Goal: Information Seeking & Learning: Find specific fact

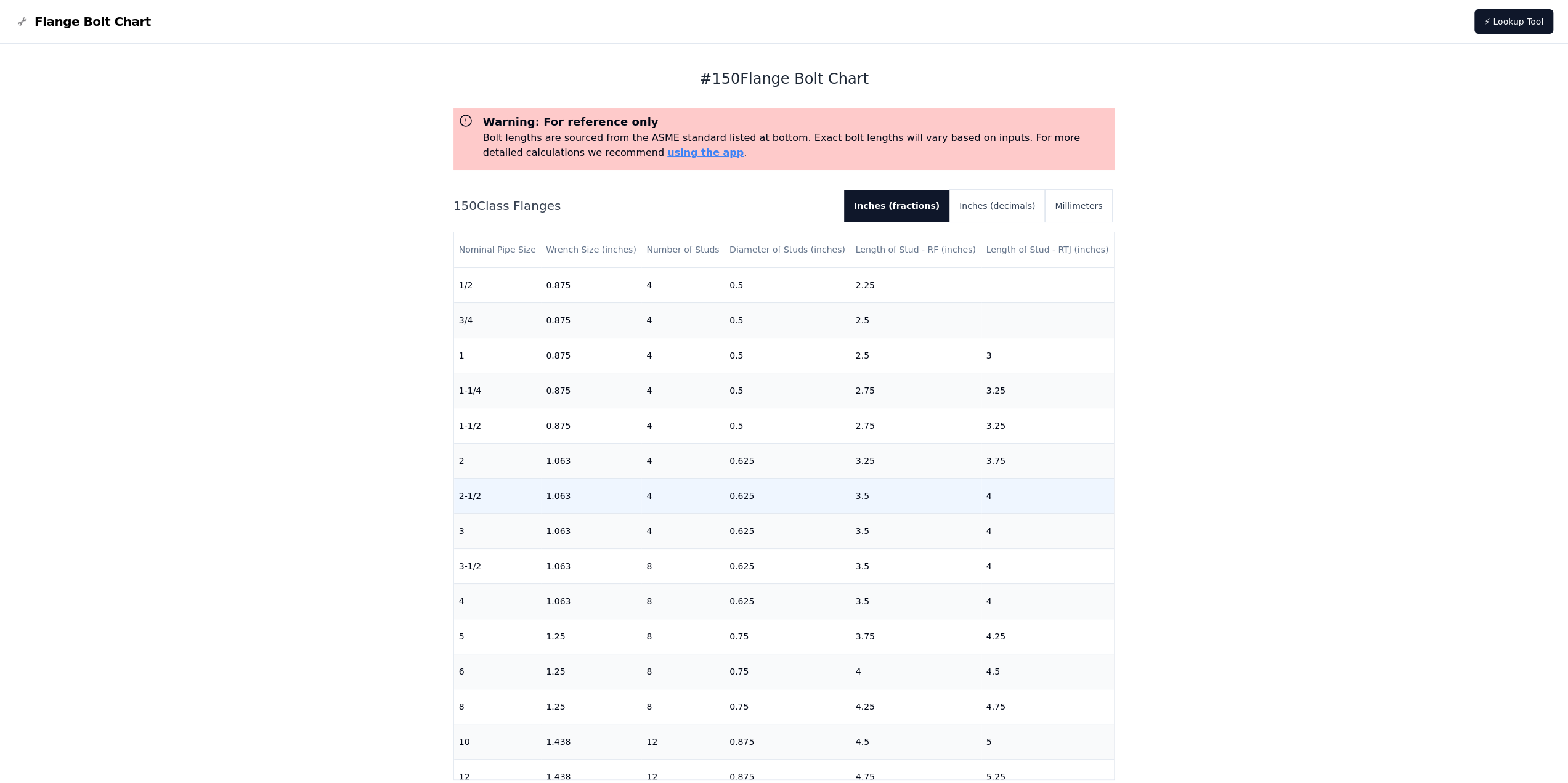
click at [998, 496] on td "4" at bounding box center [1047, 496] width 133 height 35
drag, startPoint x: 998, startPoint y: 497, endPoint x: 837, endPoint y: 500, distance: 161.0
click at [837, 500] on tr "2-1/2 1.063 4 0.625 3.5 4" at bounding box center [784, 496] width 661 height 35
click at [851, 499] on td "3.5" at bounding box center [916, 496] width 130 height 35
drag, startPoint x: 848, startPoint y: 499, endPoint x: 1004, endPoint y: 500, distance: 156.0
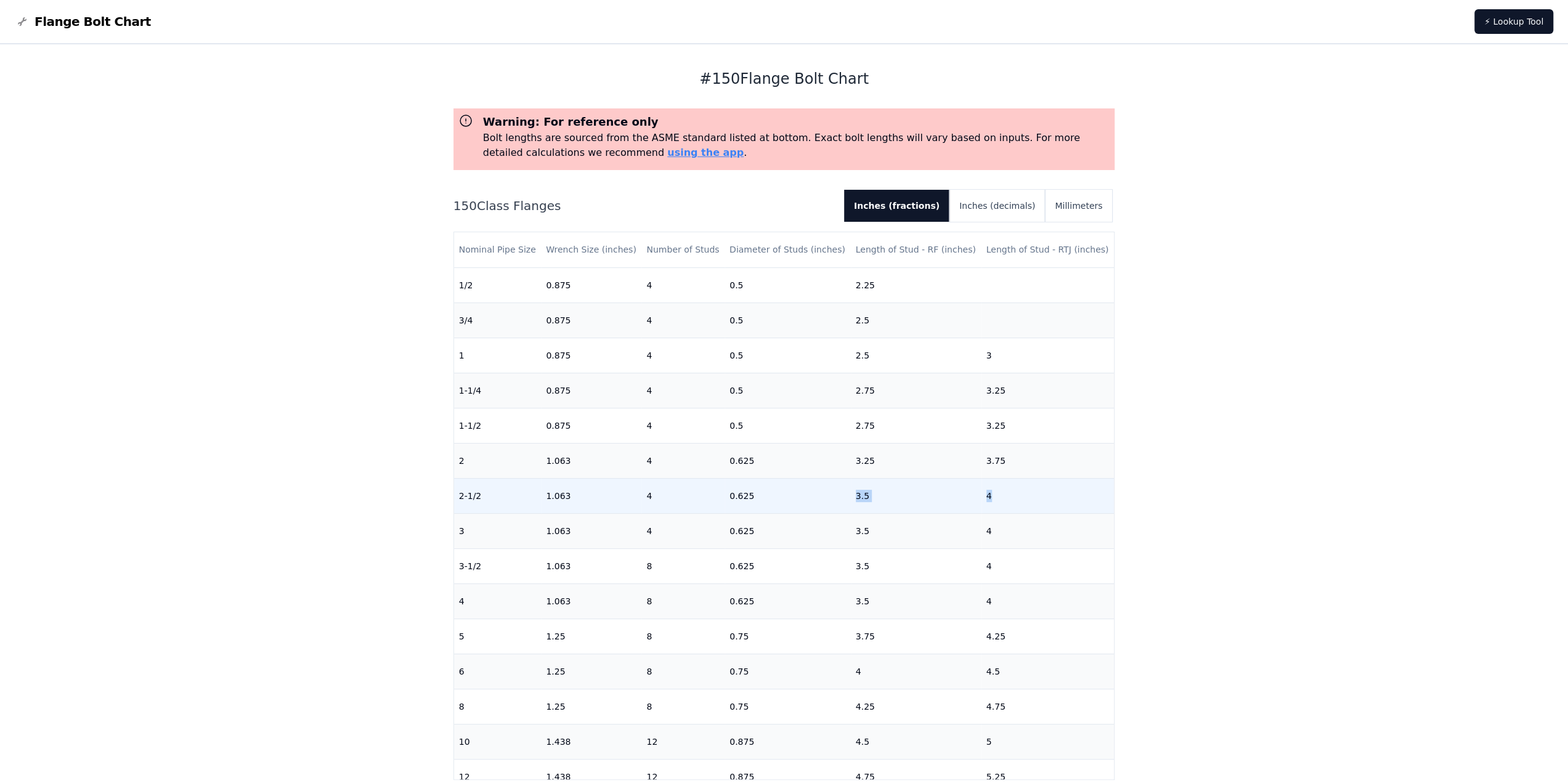
click at [1004, 500] on tr "2-1/2 1.063 4 0.625 3.5 4" at bounding box center [784, 496] width 661 height 35
click at [1004, 500] on td "4" at bounding box center [1047, 496] width 133 height 35
drag, startPoint x: 997, startPoint y: 500, endPoint x: 832, endPoint y: 499, distance: 165.0
click at [832, 499] on tr "2-1/2 1.063 4 0.625 3.5 4" at bounding box center [784, 496] width 661 height 35
click at [1012, 499] on td "4" at bounding box center [1047, 496] width 133 height 35
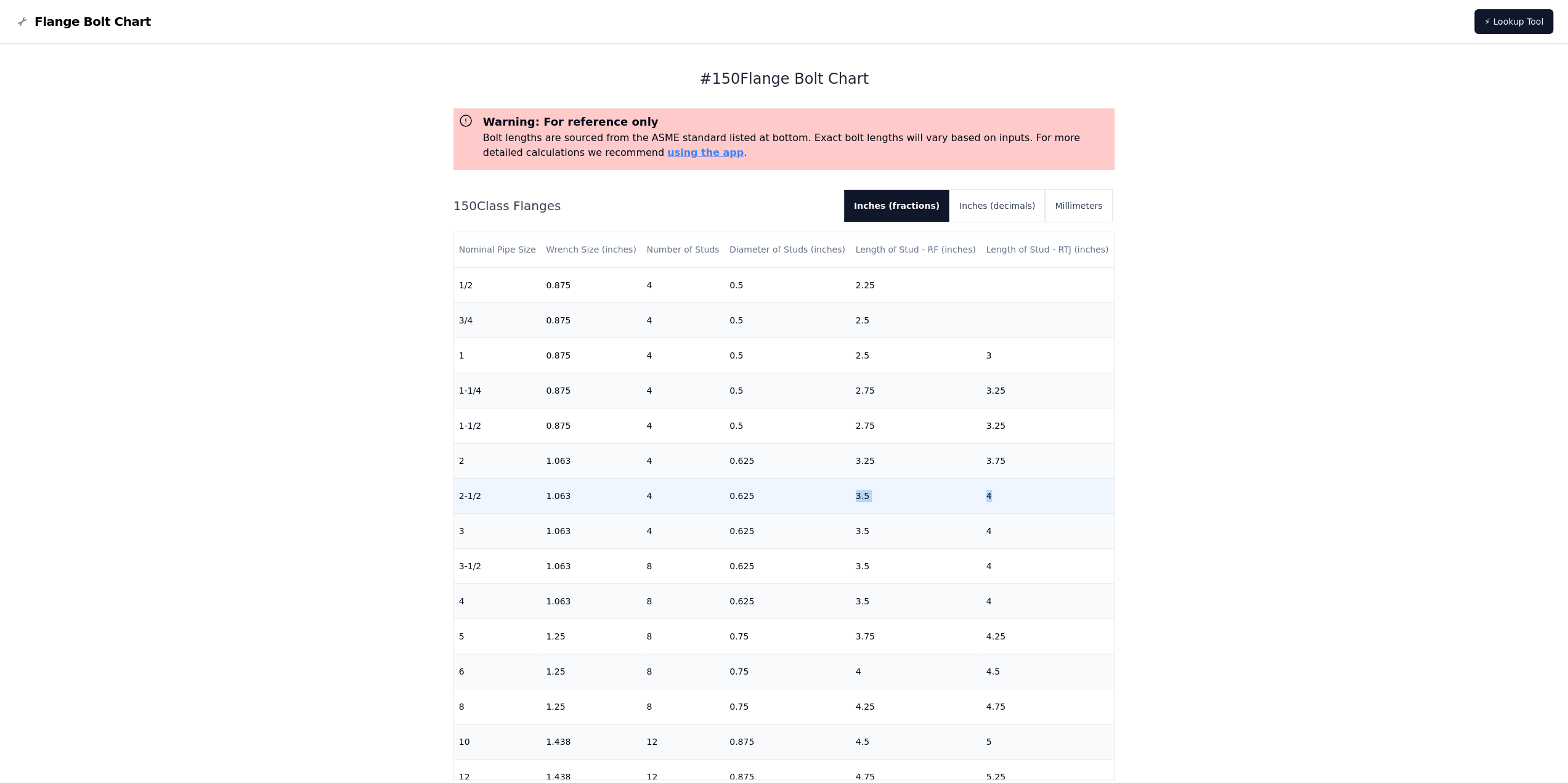
drag, startPoint x: 955, startPoint y: 498, endPoint x: 845, endPoint y: 496, distance: 110.0
click at [845, 496] on tr "2-1/2 1.063 4 0.625 3.5 4" at bounding box center [784, 496] width 661 height 35
click at [1007, 496] on td "4" at bounding box center [1047, 496] width 133 height 35
drag, startPoint x: 1007, startPoint y: 496, endPoint x: 837, endPoint y: 495, distance: 170.0
click at [837, 495] on tr "2-1/2 1.063 4 0.625 3.5 4" at bounding box center [784, 496] width 661 height 35
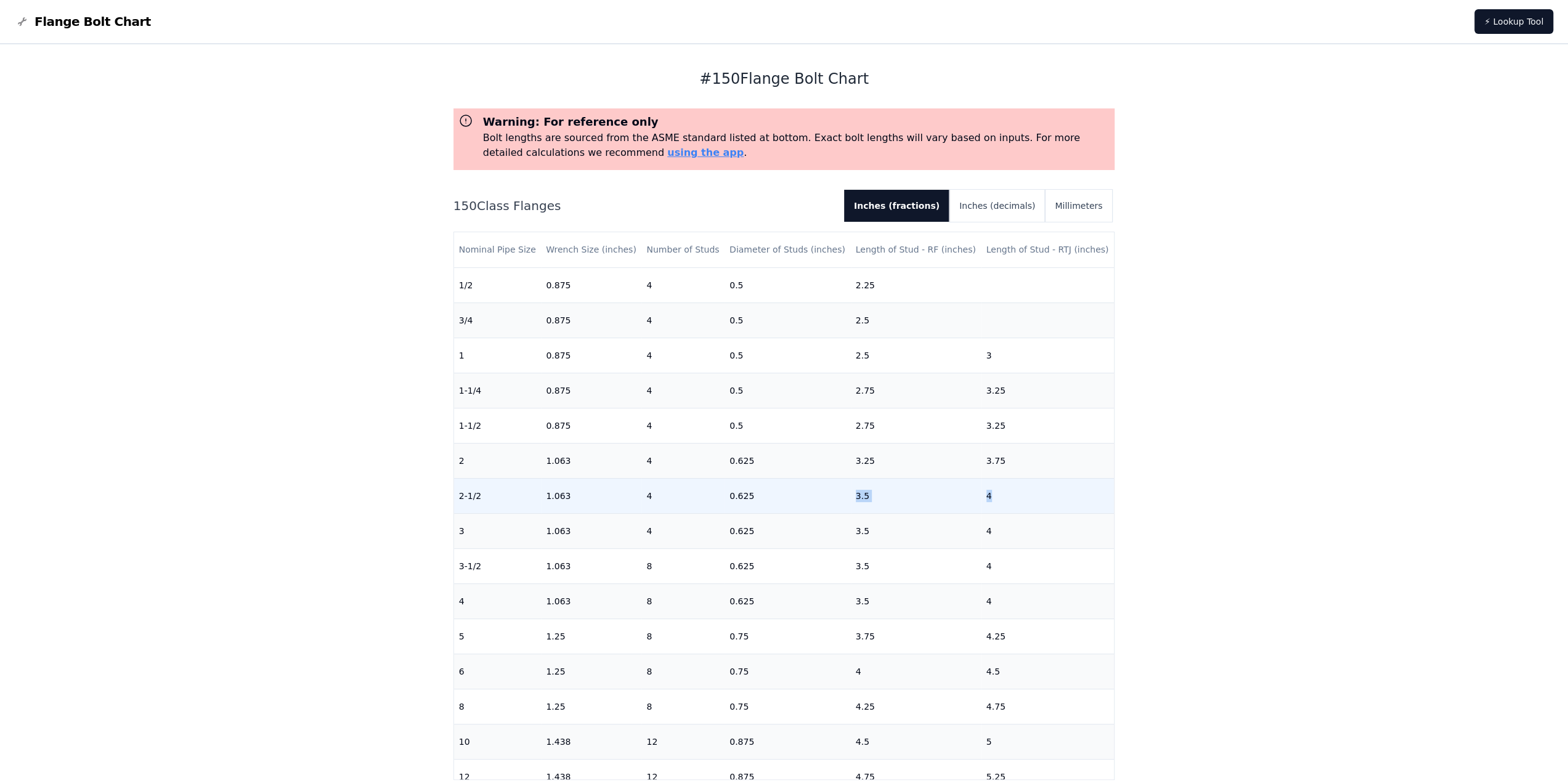
click at [871, 500] on td "3.5" at bounding box center [916, 496] width 130 height 35
drag, startPoint x: 865, startPoint y: 500, endPoint x: 846, endPoint y: 498, distance: 19.1
click at [851, 498] on td "3.5" at bounding box center [916, 496] width 130 height 35
click at [560, 496] on td "1.063" at bounding box center [591, 496] width 100 height 35
drag, startPoint x: 547, startPoint y: 498, endPoint x: 784, endPoint y: 496, distance: 237.0
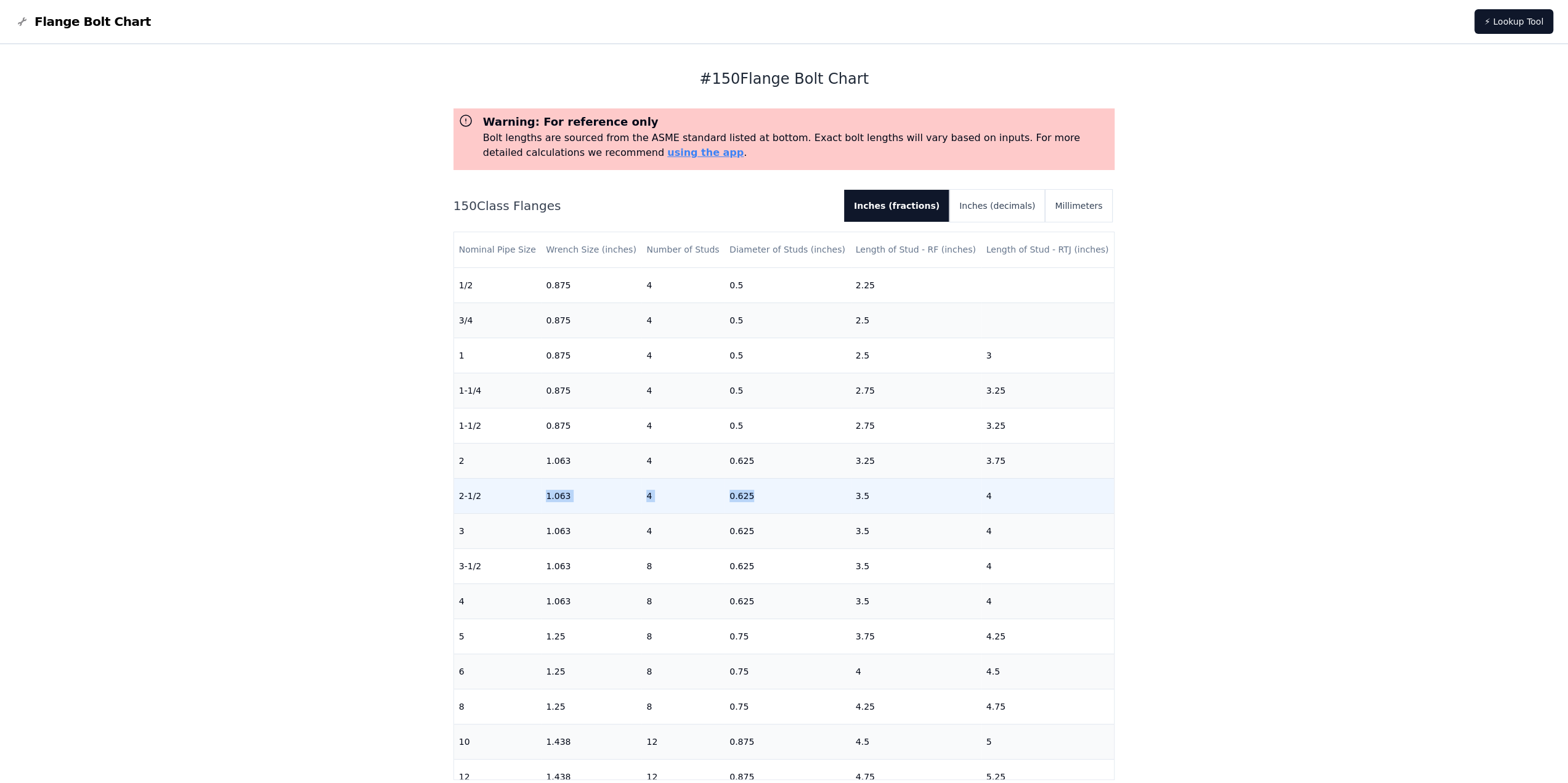
click at [784, 496] on tr "2-1/2 1.063 4 0.625 3.5 4" at bounding box center [784, 496] width 661 height 35
click at [776, 497] on td "0.625" at bounding box center [788, 496] width 127 height 35
drag, startPoint x: 457, startPoint y: 495, endPoint x: 494, endPoint y: 495, distance: 37.0
click at [494, 495] on td "2-1/2" at bounding box center [497, 496] width 88 height 35
click at [608, 495] on td "1.063" at bounding box center [591, 496] width 100 height 35
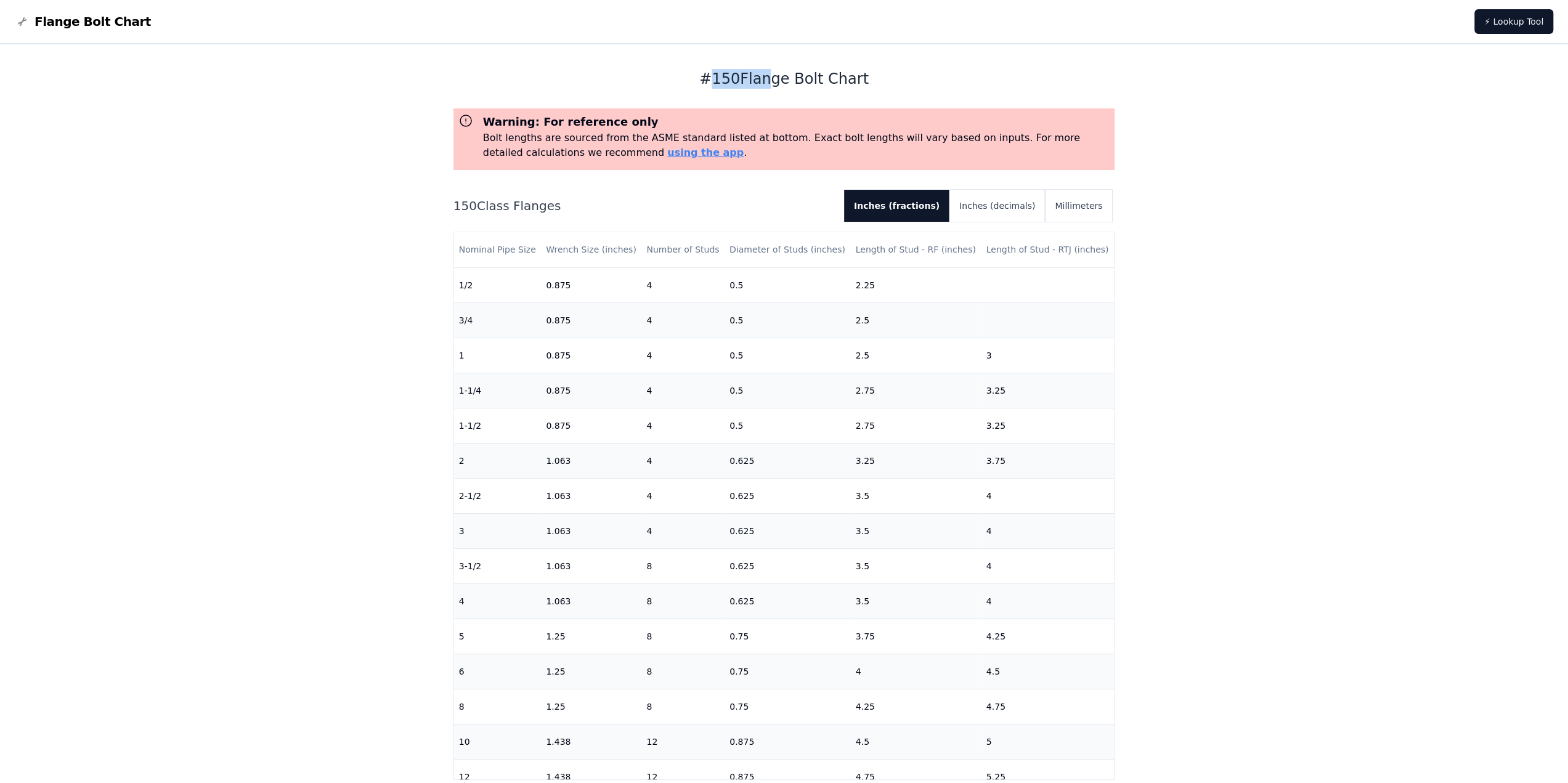
drag, startPoint x: 715, startPoint y: 80, endPoint x: 762, endPoint y: 77, distance: 47.1
click at [762, 77] on h1 "# 150 Flange Bolt Chart" at bounding box center [784, 78] width 662 height 20
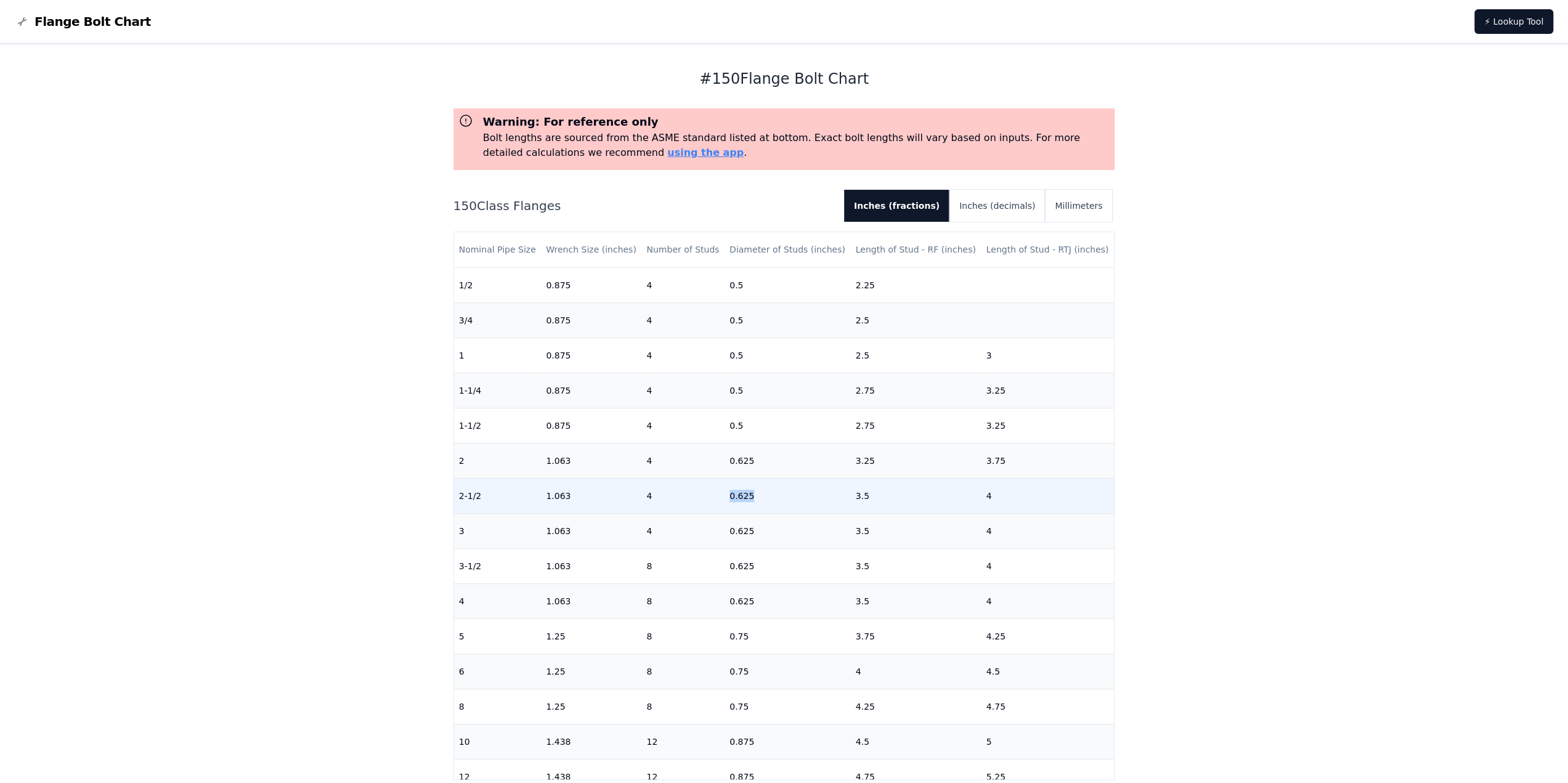
drag, startPoint x: 754, startPoint y: 507, endPoint x: 723, endPoint y: 496, distance: 32.9
click at [725, 496] on td "0.625" at bounding box center [788, 496] width 127 height 35
drag, startPoint x: 875, startPoint y: 498, endPoint x: 849, endPoint y: 504, distance: 26.7
click at [851, 504] on td "3.5" at bounding box center [916, 496] width 130 height 35
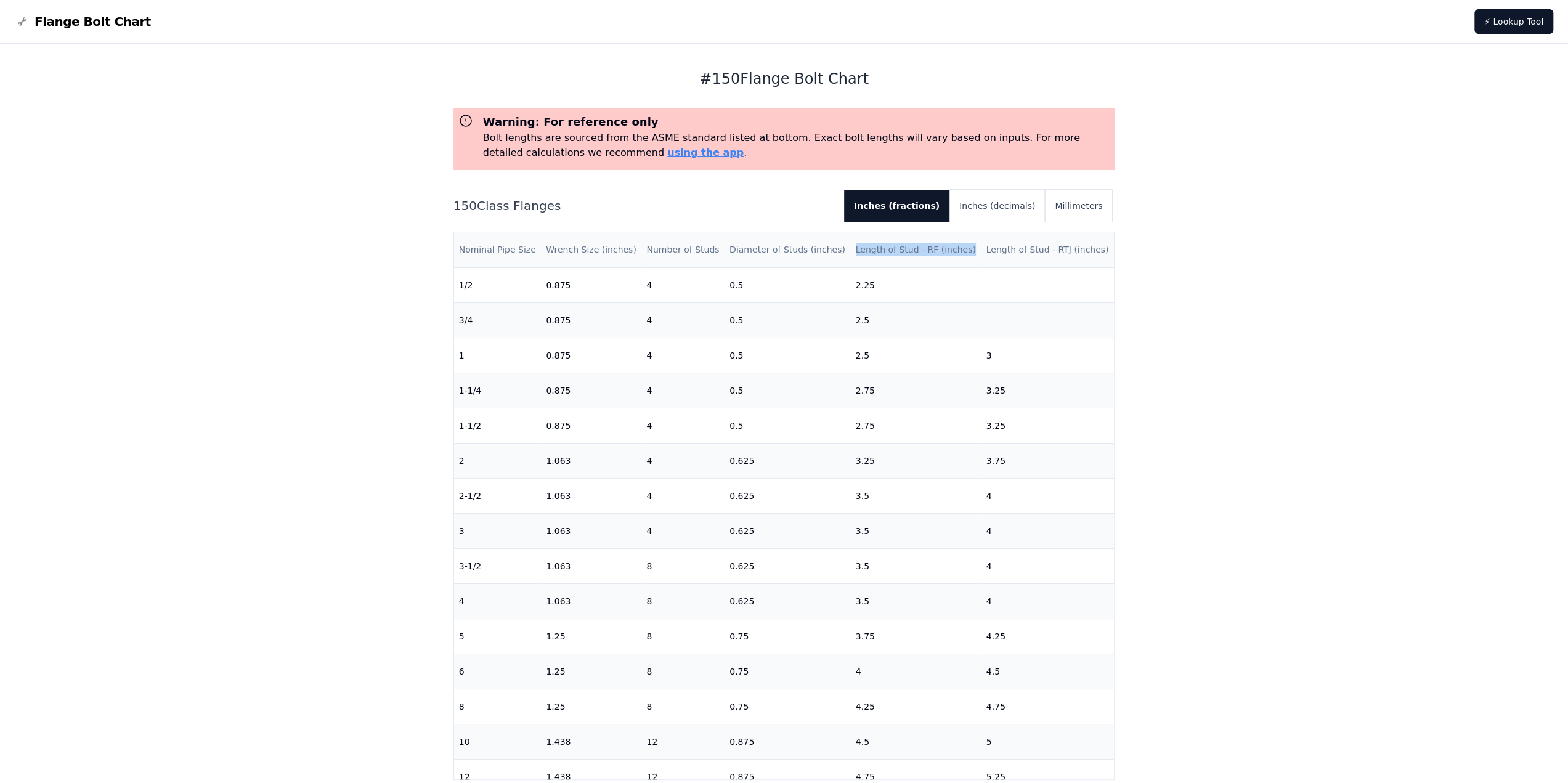
drag, startPoint x: 957, startPoint y: 251, endPoint x: 847, endPoint y: 253, distance: 110.0
click at [851, 253] on th "Length of Stud - RF (inches)" at bounding box center [916, 250] width 130 height 35
click at [910, 256] on th "Length of Stud - RF (inches)" at bounding box center [916, 250] width 130 height 35
drag, startPoint x: 1094, startPoint y: 253, endPoint x: 971, endPoint y: 258, distance: 123.1
click at [971, 258] on tr "Nominal Pipe Size Wrench Size (inches) Number of Studs Diameter of Studs (inche…" at bounding box center [784, 250] width 661 height 35
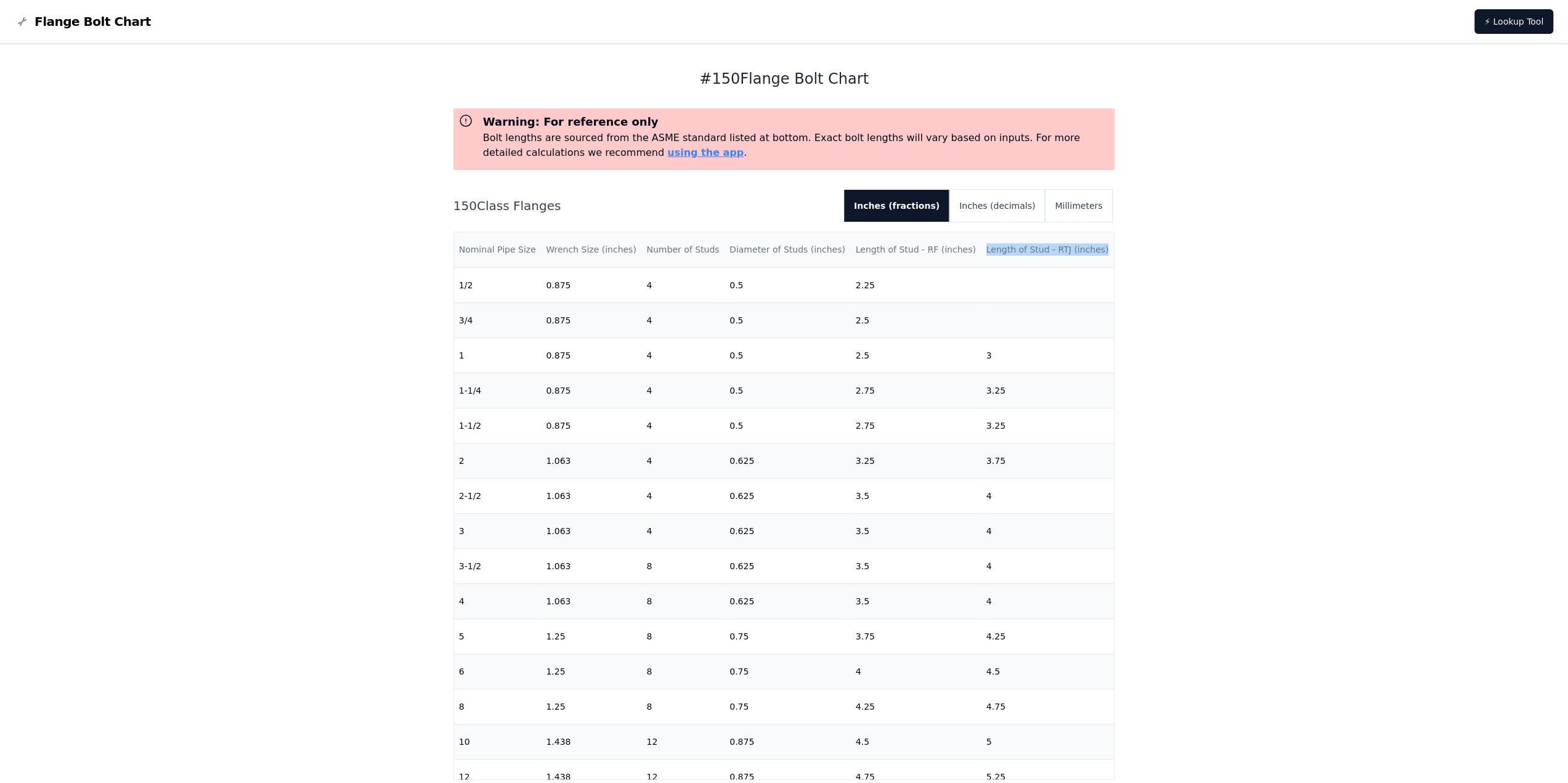
click at [1005, 258] on th "Length of Stud - RTJ (inches)" at bounding box center [1047, 250] width 133 height 35
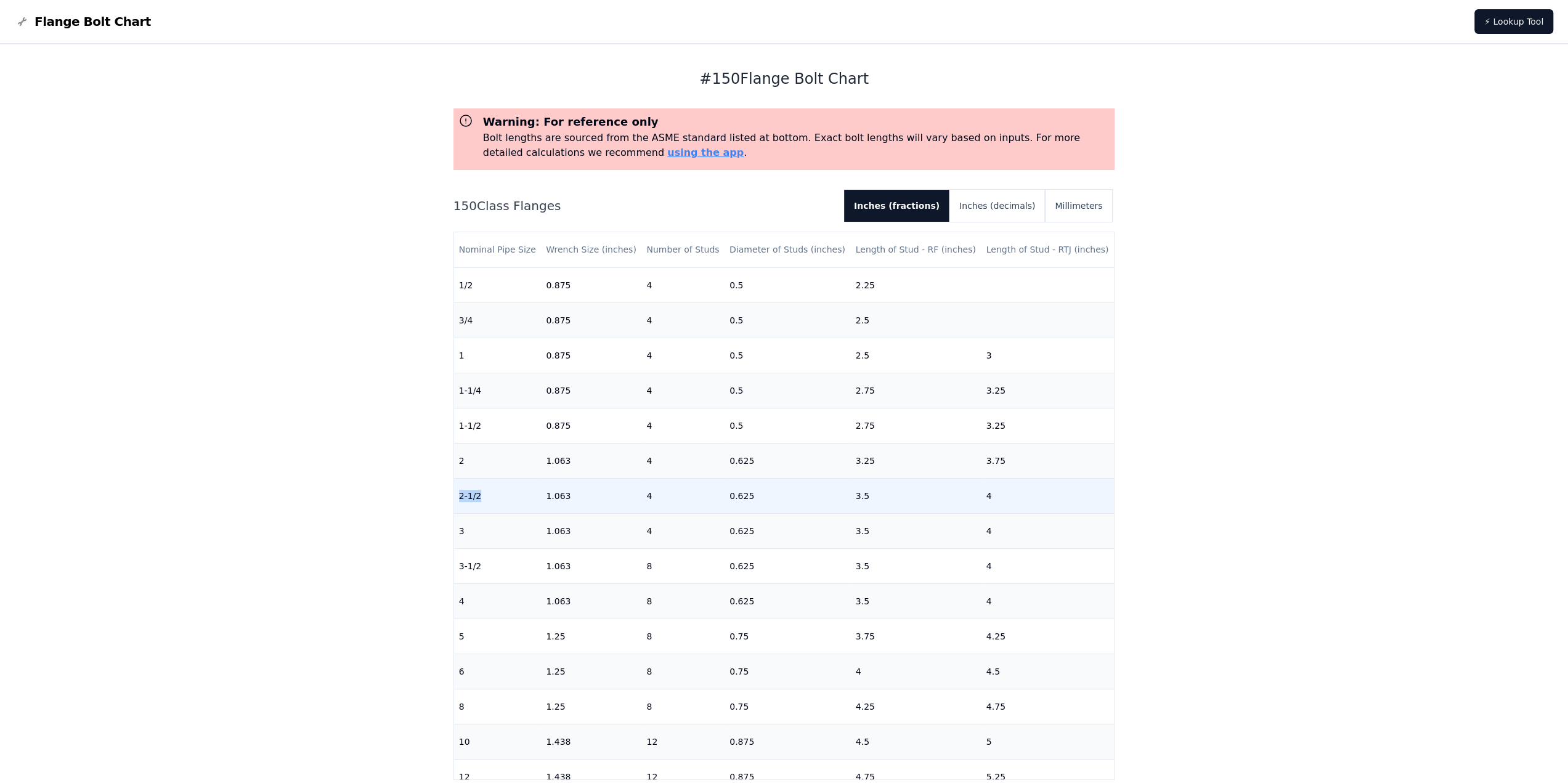
drag, startPoint x: 458, startPoint y: 495, endPoint x: 522, endPoint y: 495, distance: 64.0
click at [522, 495] on td "2-1/2" at bounding box center [497, 496] width 88 height 35
drag, startPoint x: 722, startPoint y: 495, endPoint x: 767, endPoint y: 496, distance: 45.0
click at [767, 496] on td "0.625" at bounding box center [788, 496] width 127 height 35
drag, startPoint x: 871, startPoint y: 496, endPoint x: 839, endPoint y: 500, distance: 32.2
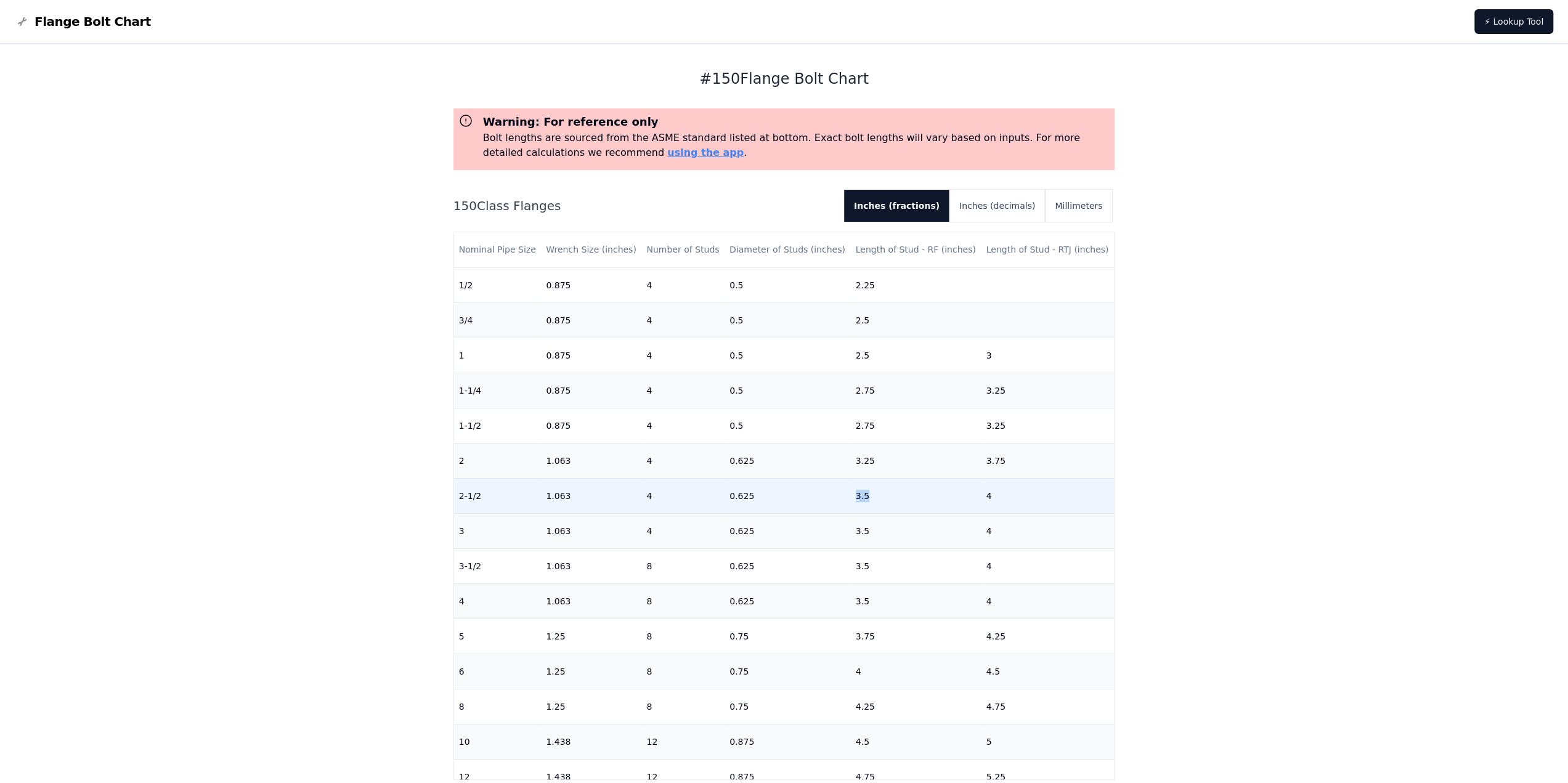
click at [839, 500] on tr "2-1/2 1.063 4 0.625 3.5 4" at bounding box center [784, 496] width 661 height 35
